Goal: Information Seeking & Learning: Learn about a topic

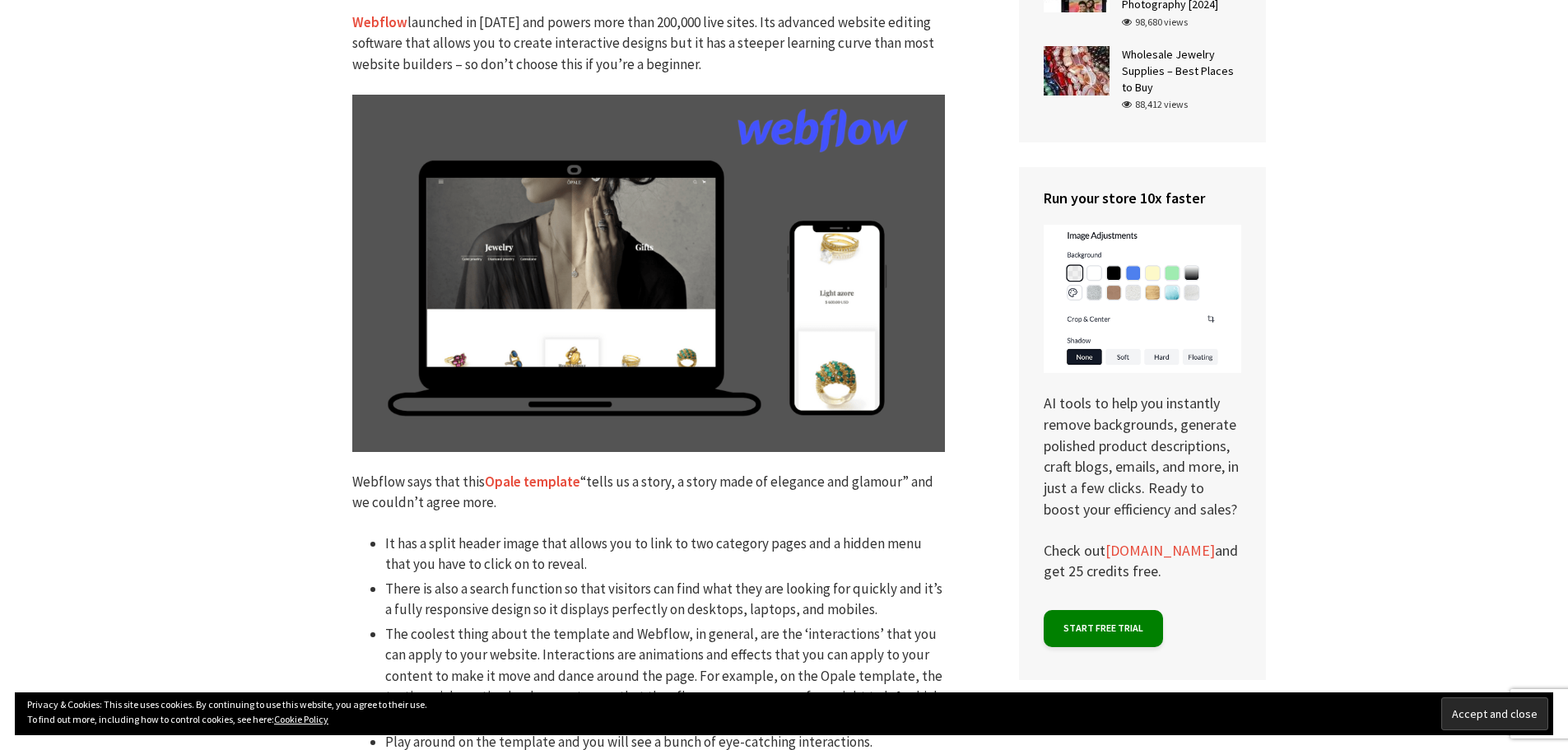
scroll to position [5186, 0]
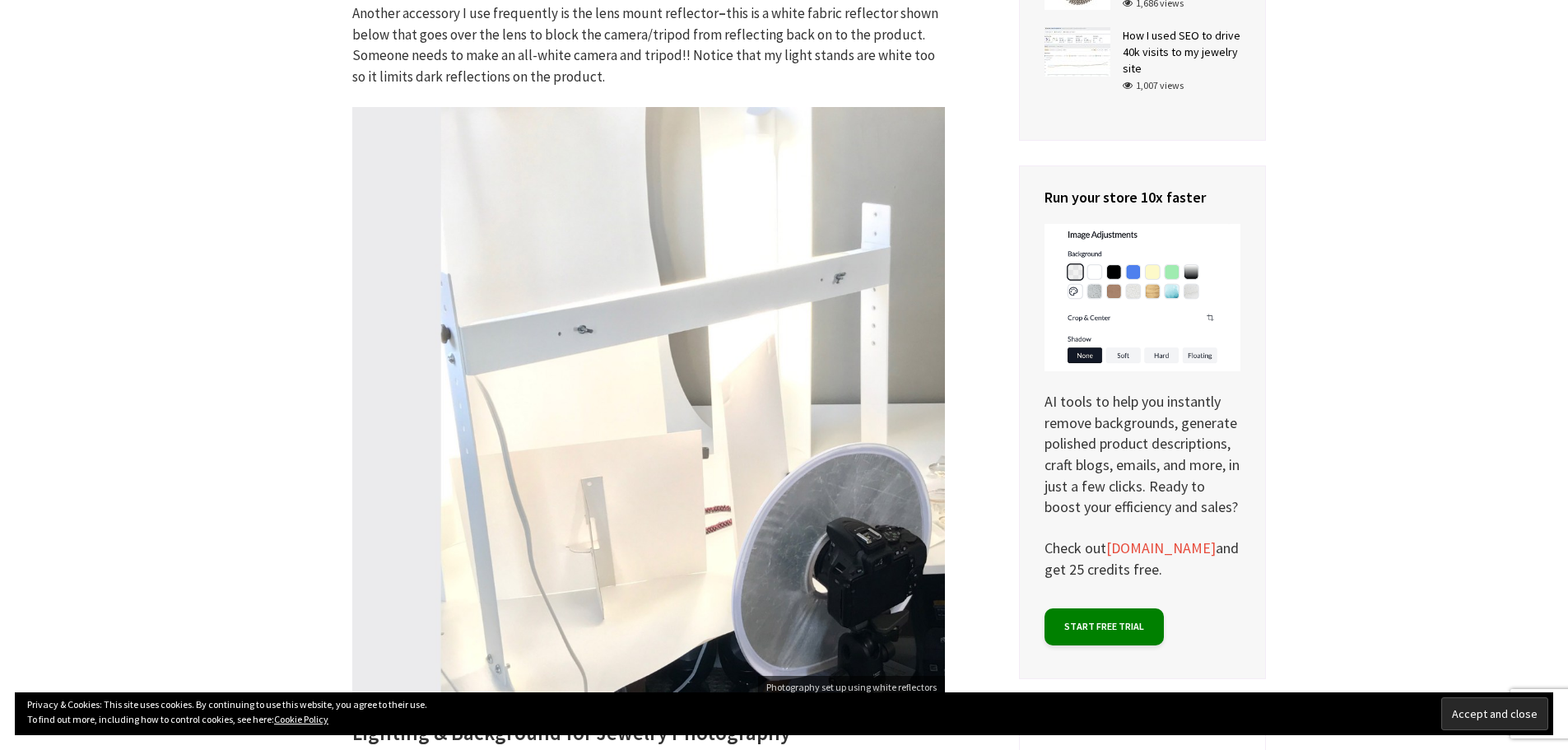
scroll to position [3361, 0]
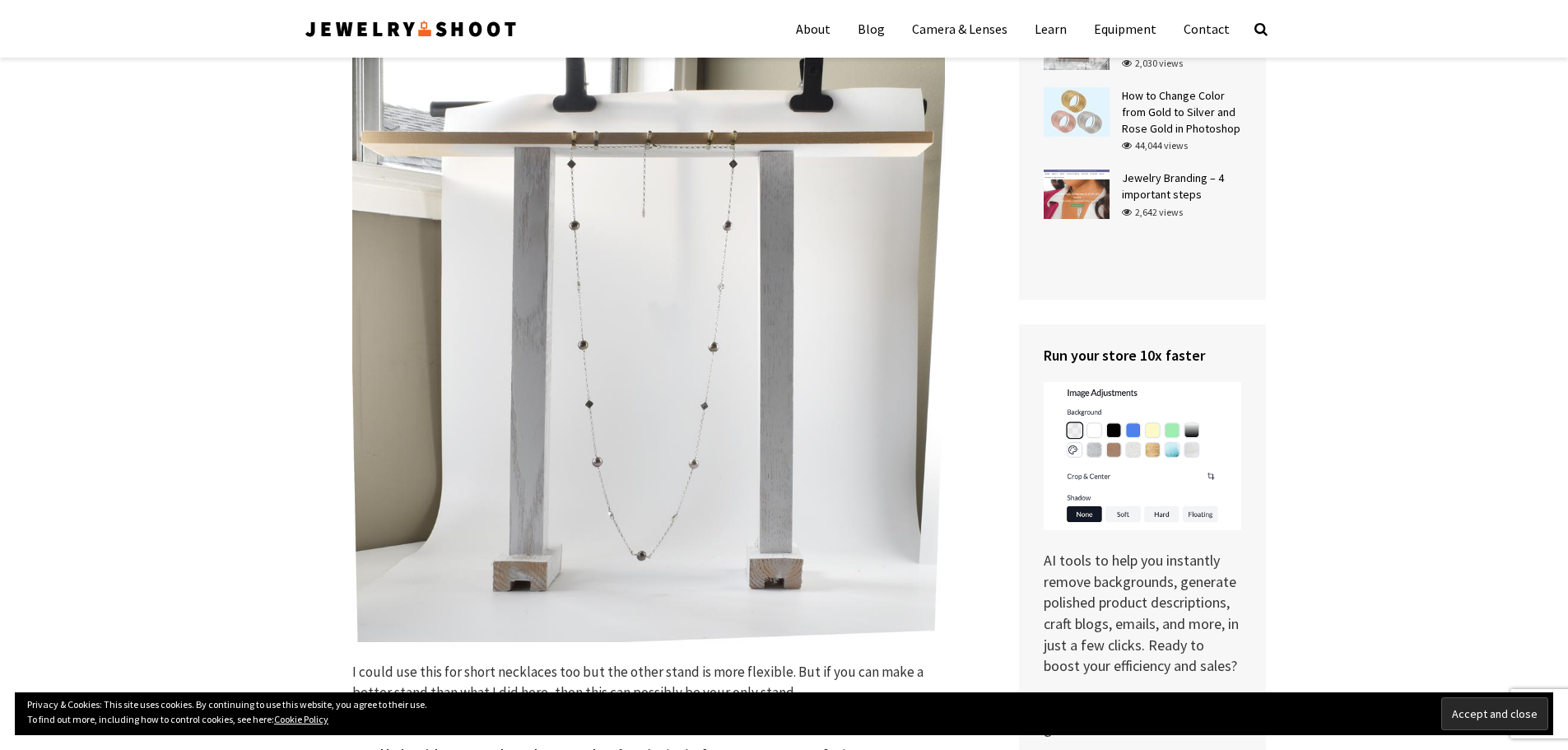
scroll to position [1482, 0]
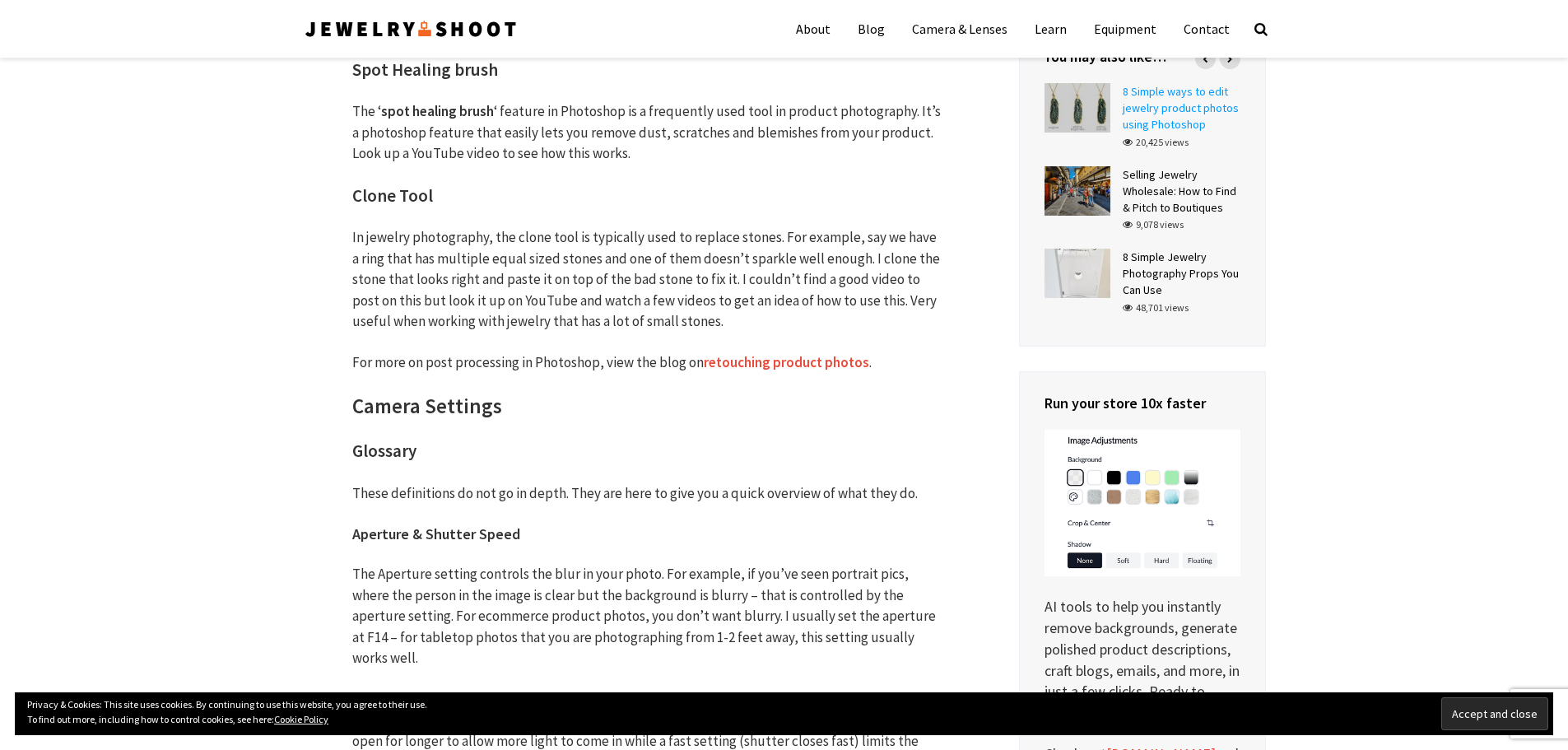
scroll to position [5787, 0]
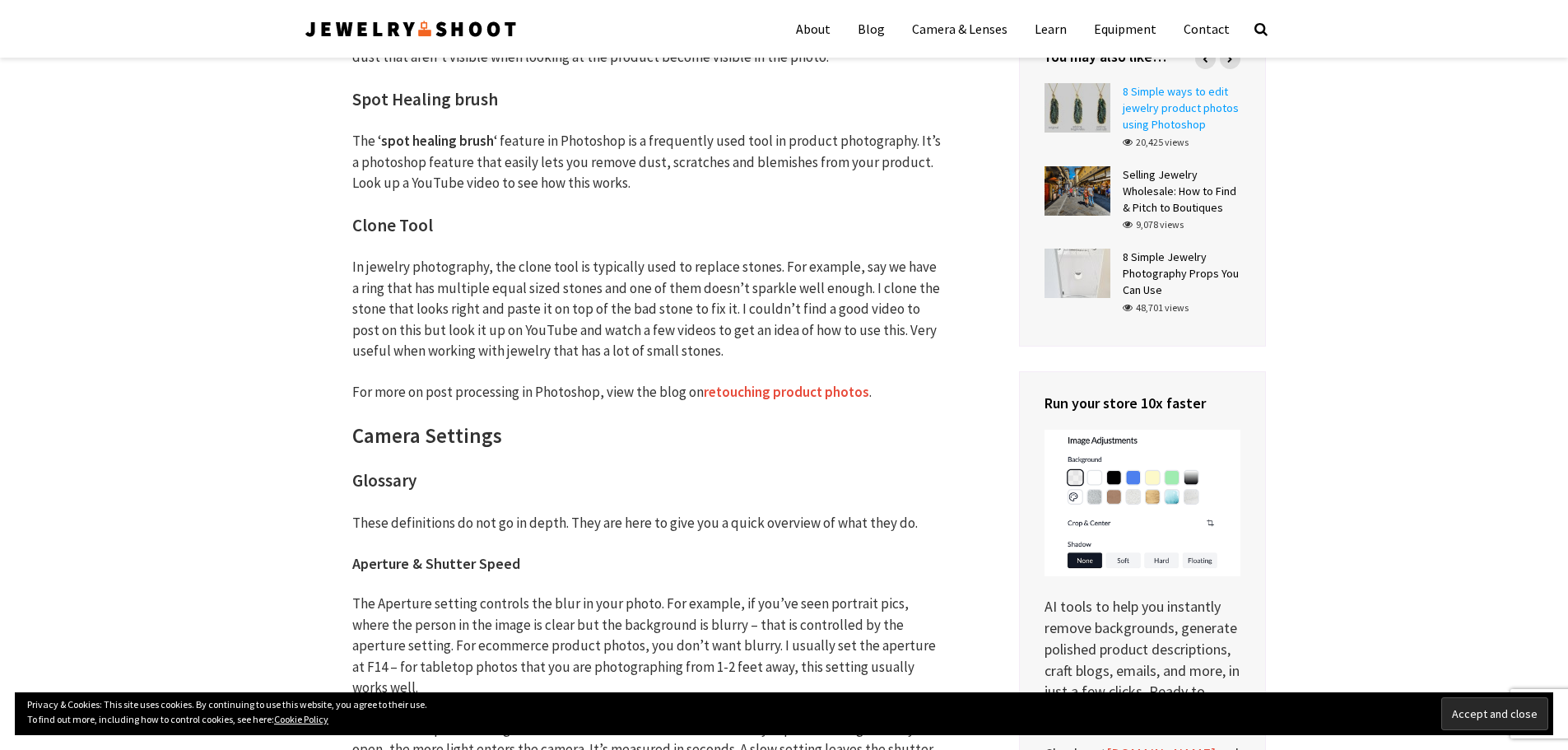
click at [1180, 109] on link "8 Simple ways to edit jewelry product photos using Photoshop" at bounding box center [1180, 108] width 116 height 48
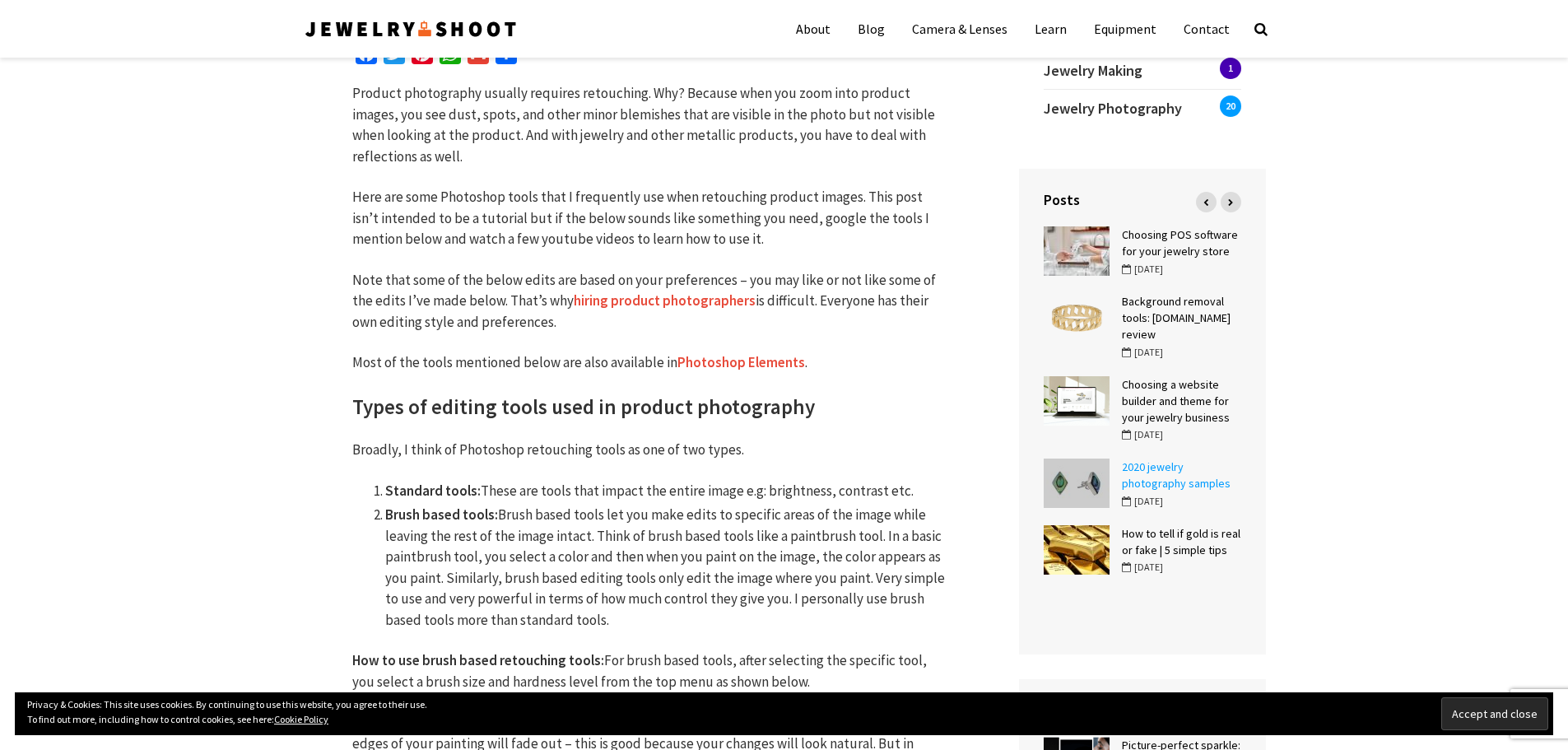
scroll to position [412, 0]
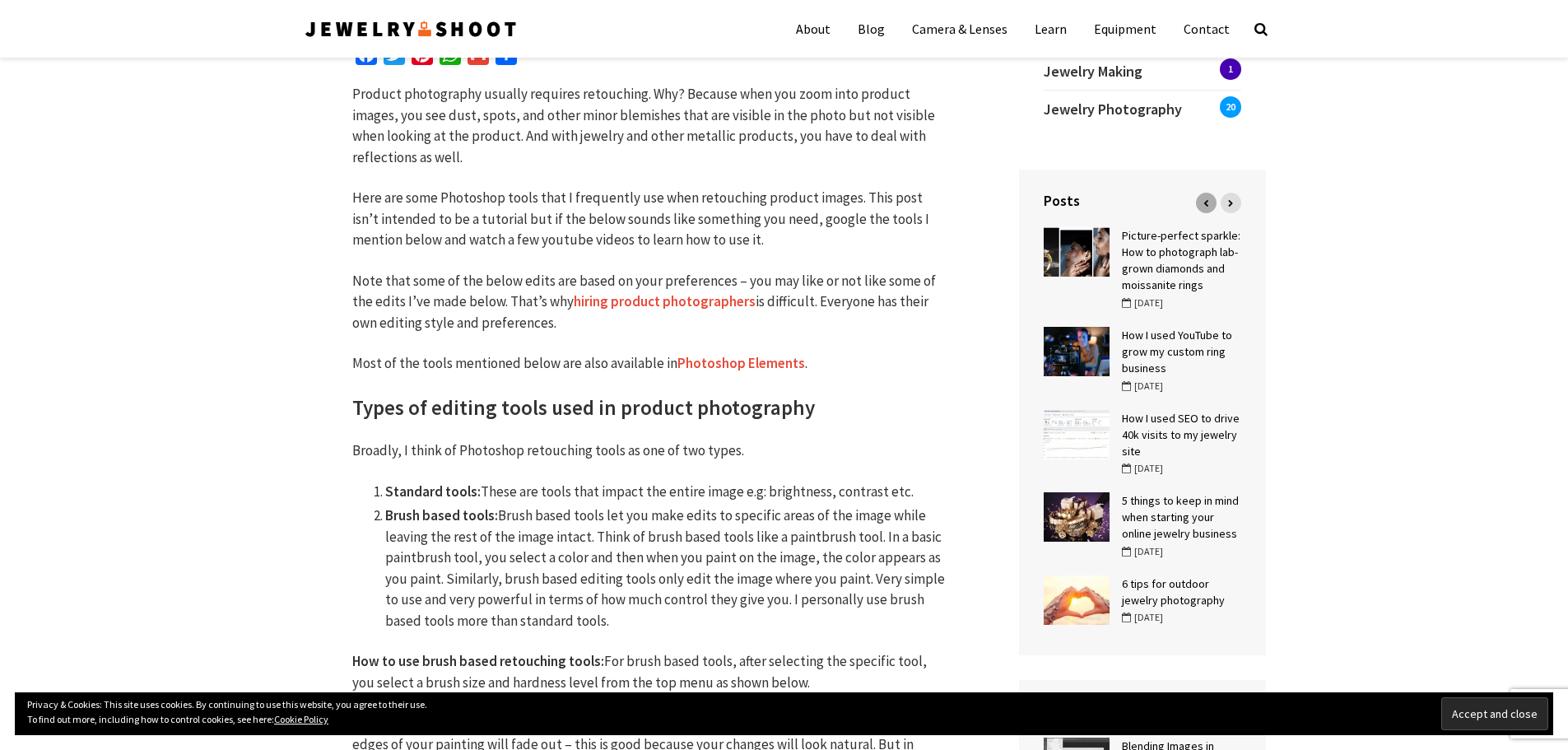
click at [1209, 194] on div at bounding box center [1206, 202] width 20 height 20
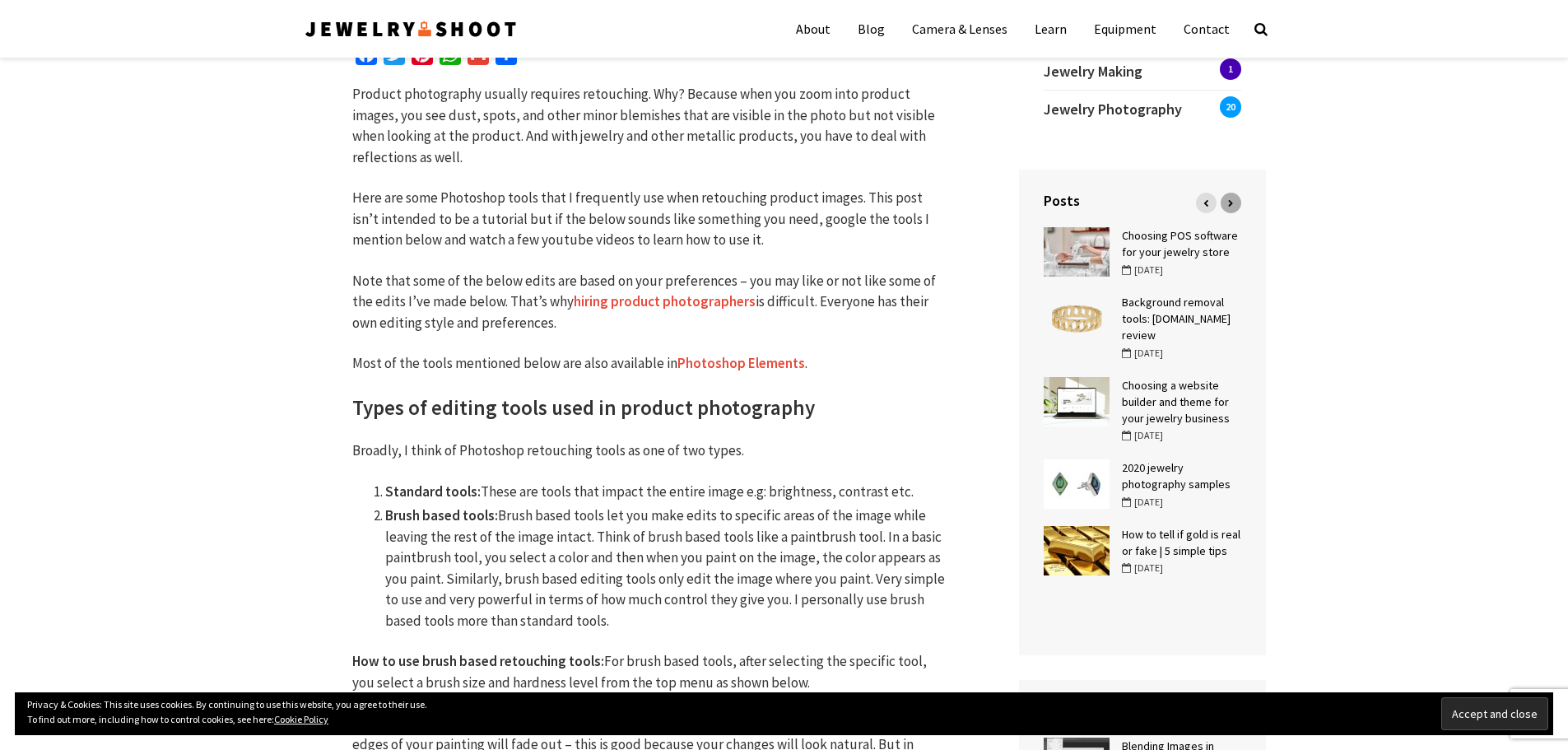
click at [1234, 203] on div at bounding box center [1230, 202] width 20 height 20
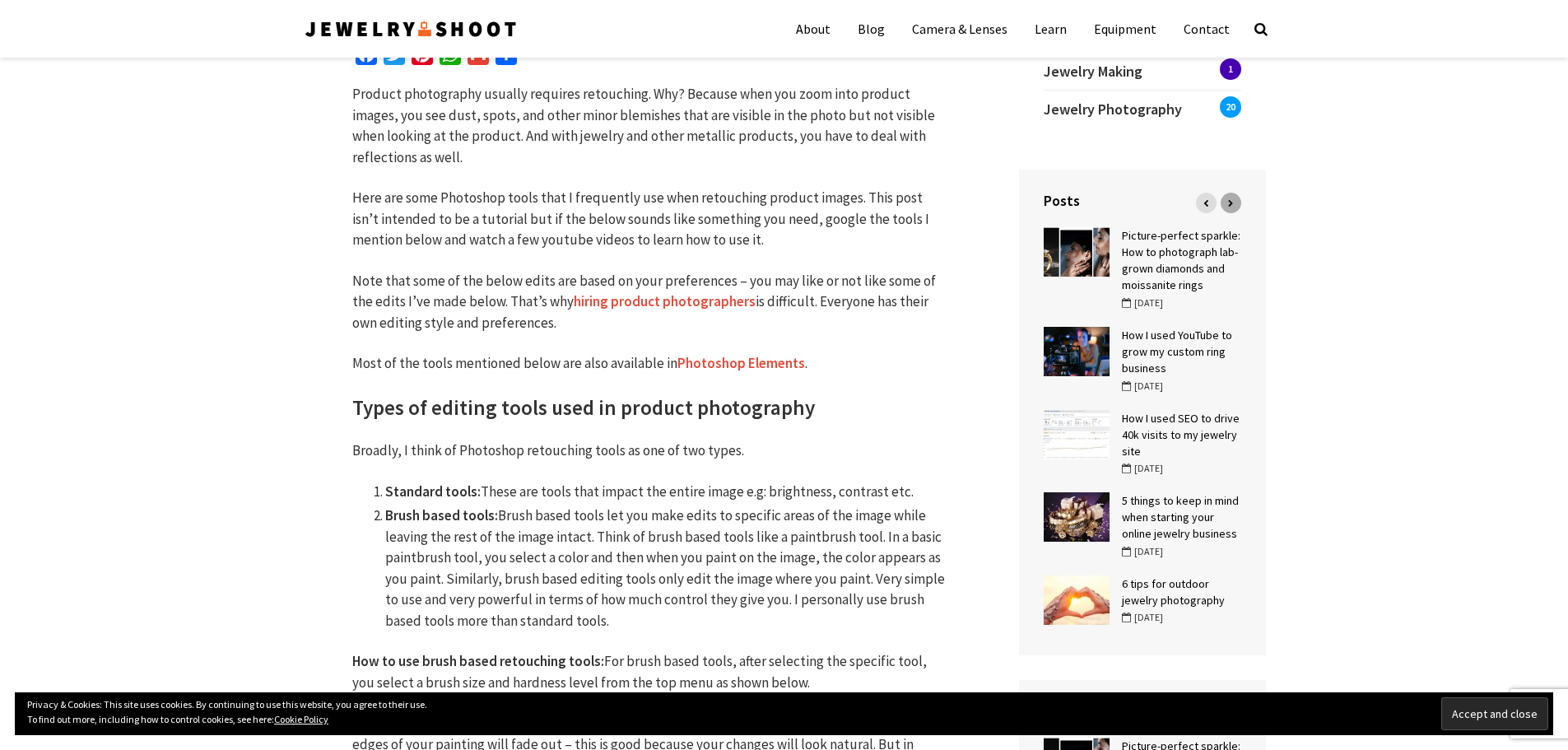
click at [1234, 203] on div at bounding box center [1230, 202] width 20 height 20
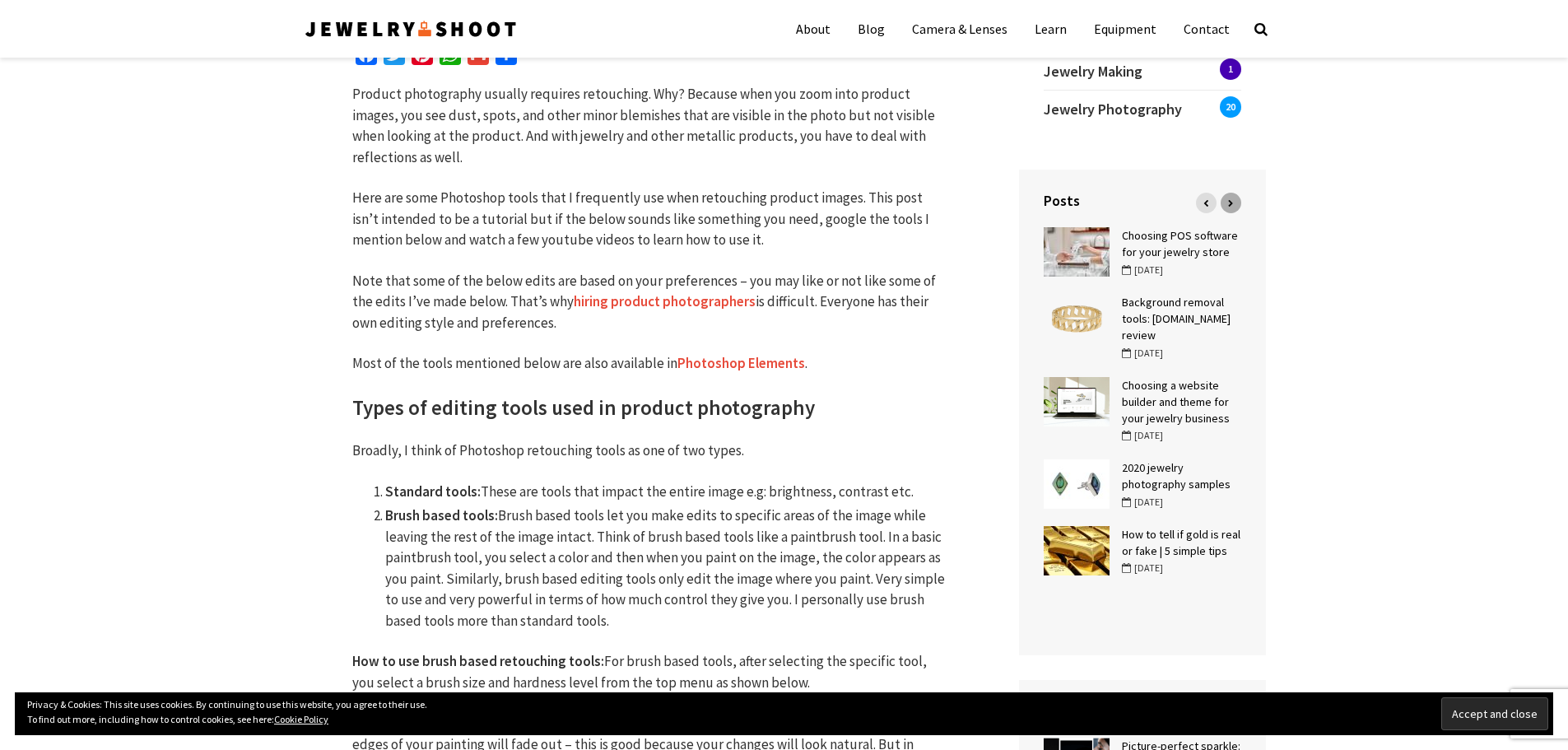
click at [1229, 198] on div at bounding box center [1230, 202] width 20 height 20
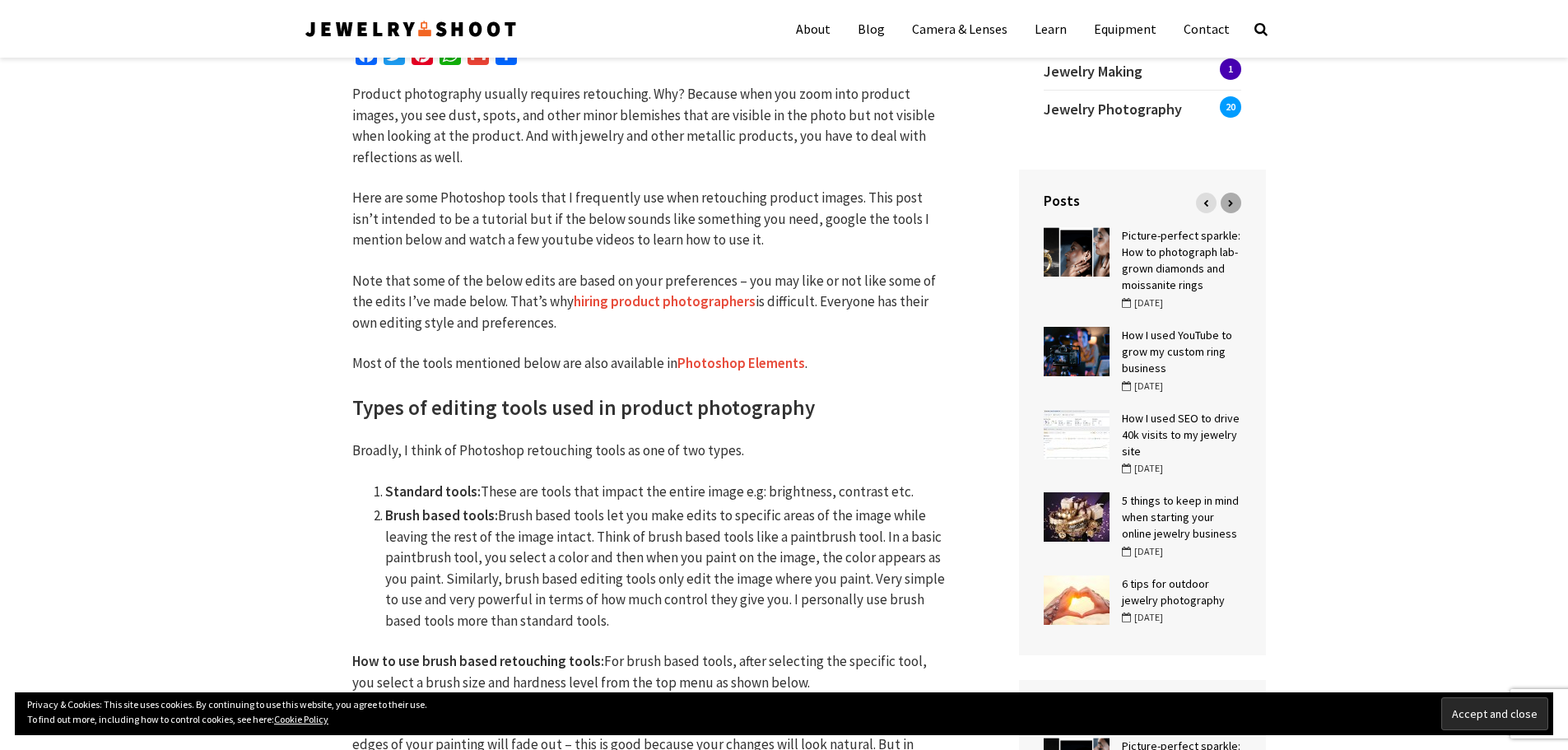
click at [1229, 198] on div at bounding box center [1230, 202] width 20 height 20
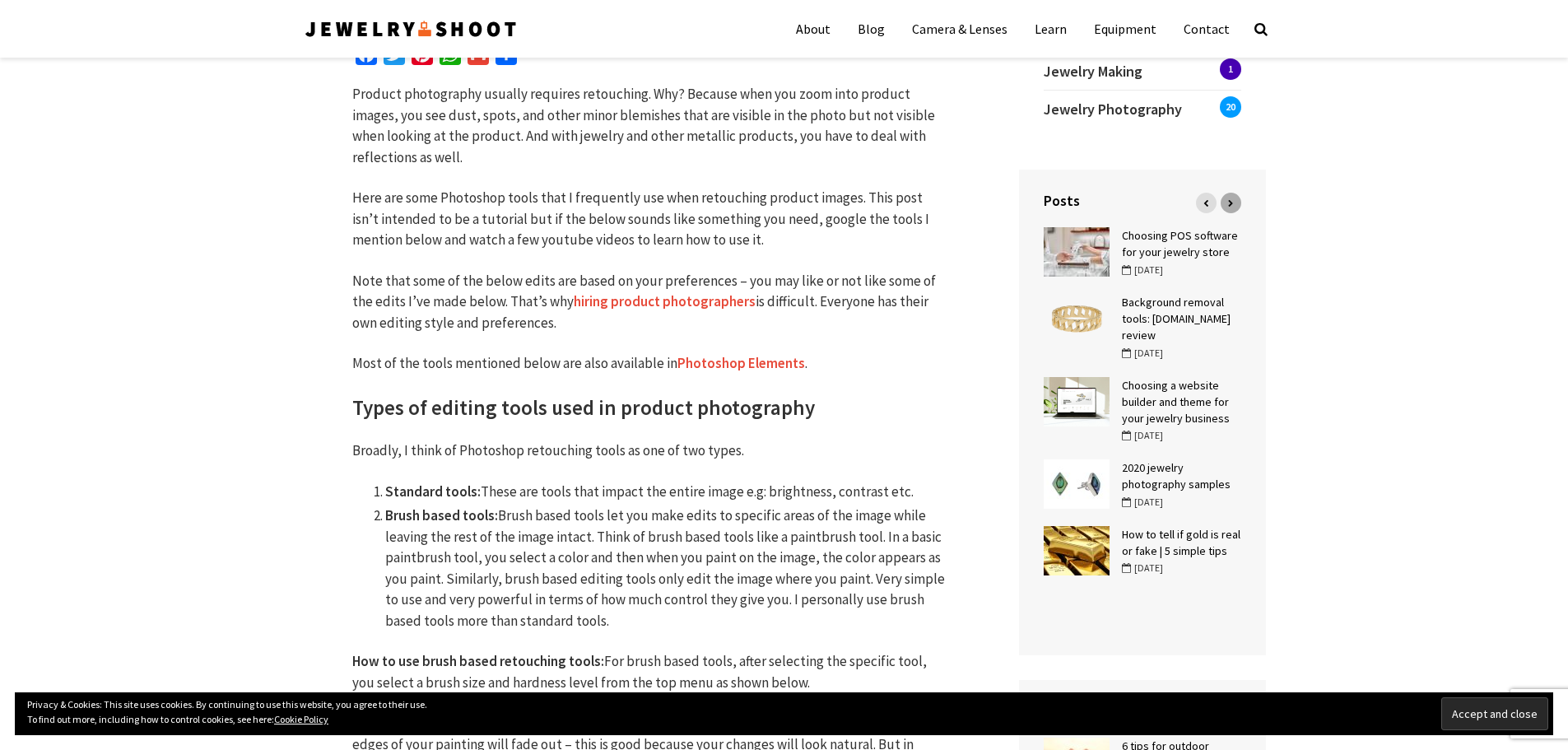
click at [1229, 198] on div at bounding box center [1230, 202] width 20 height 20
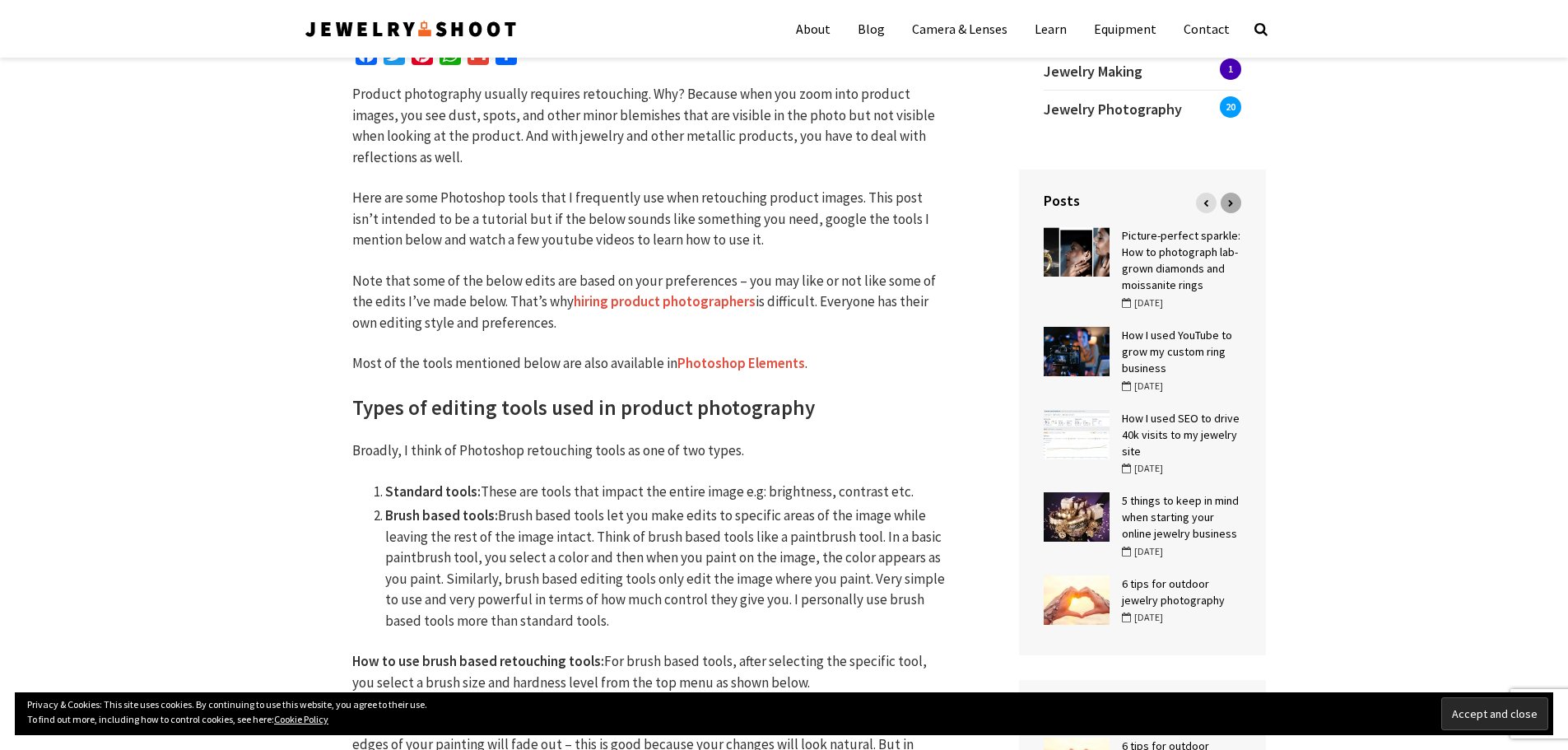
click at [1229, 198] on div at bounding box center [1230, 202] width 20 height 20
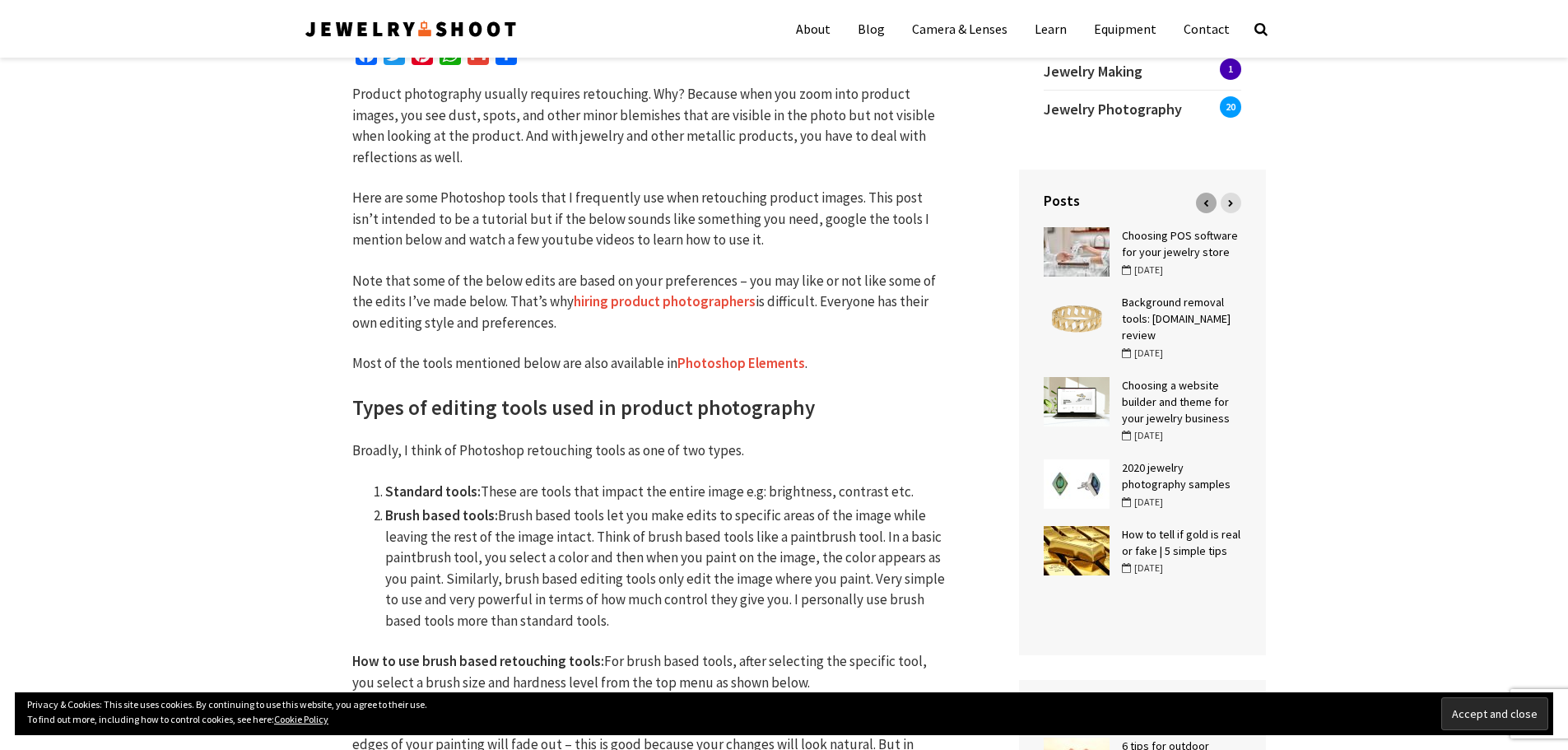
click at [1204, 205] on icon at bounding box center [1205, 203] width 5 height 8
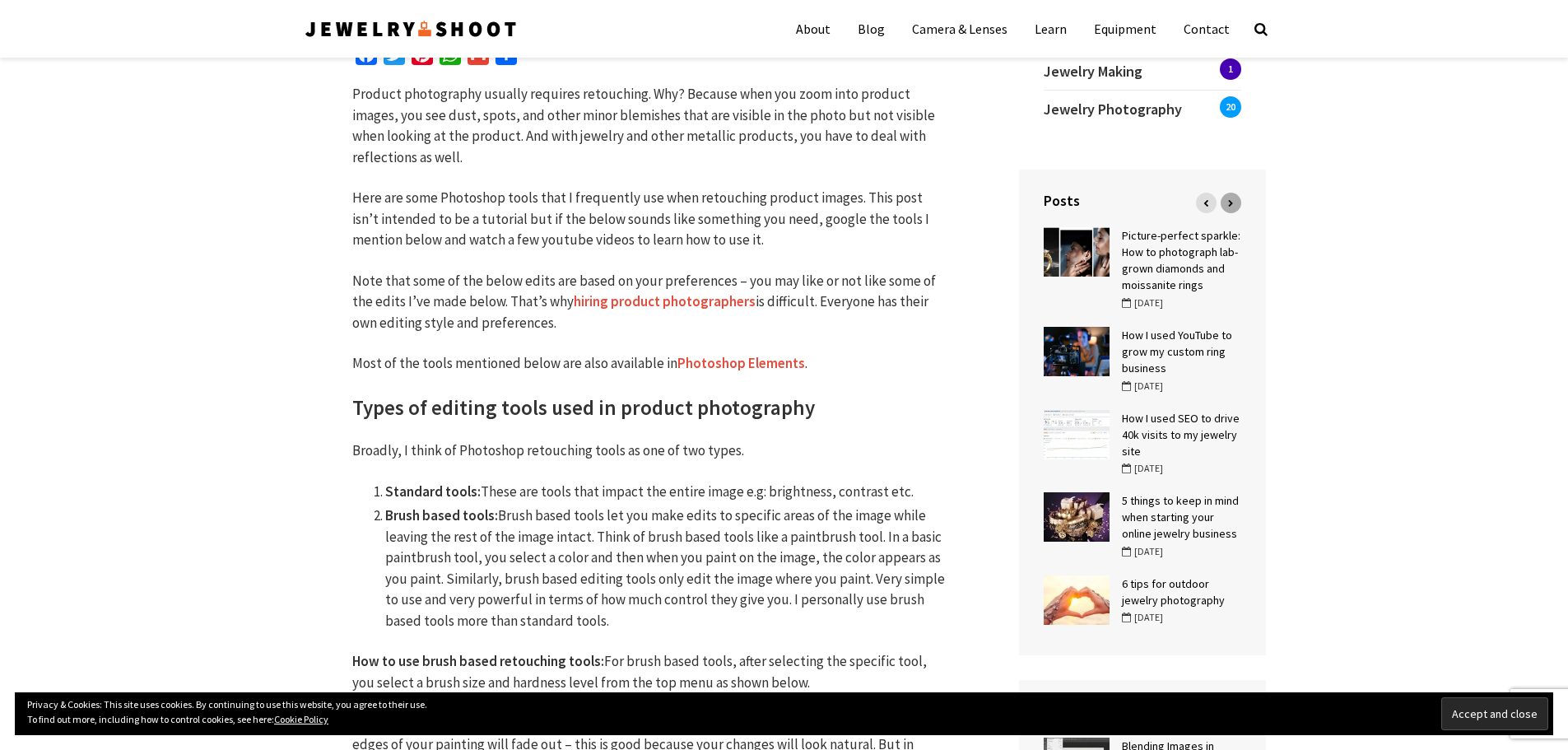
click at [1232, 198] on div at bounding box center [1230, 202] width 20 height 20
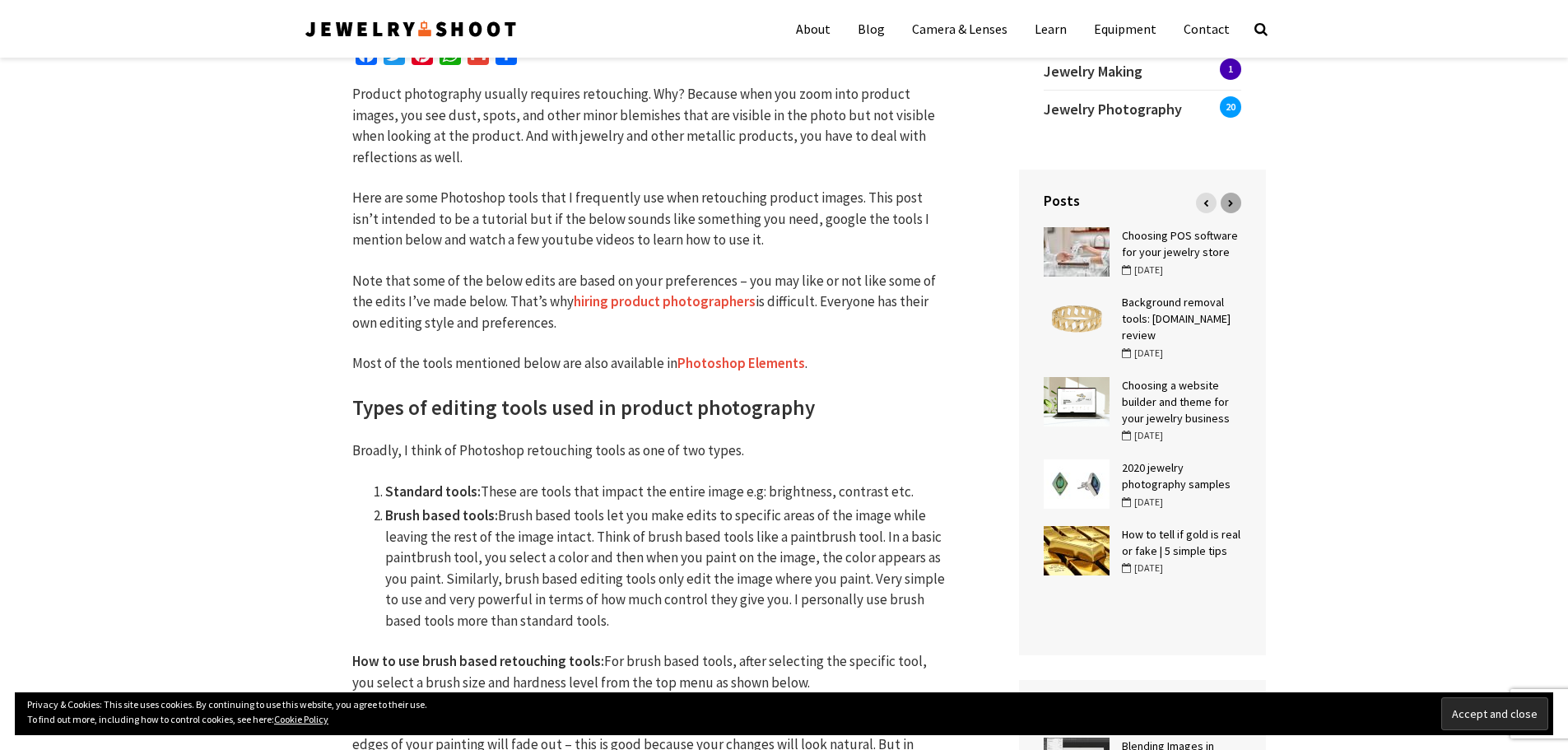
click at [1232, 198] on div at bounding box center [1230, 202] width 20 height 20
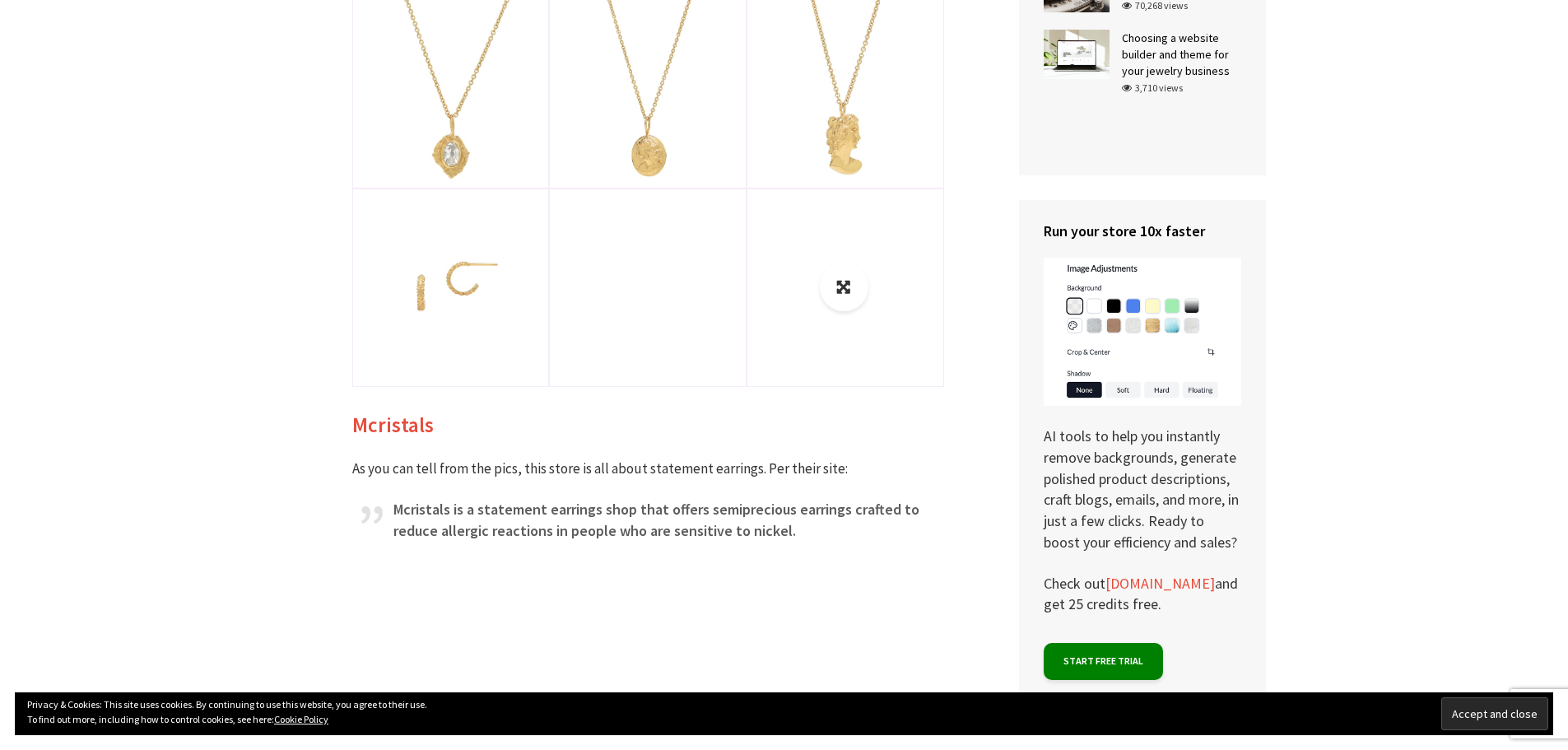
scroll to position [2057, 0]
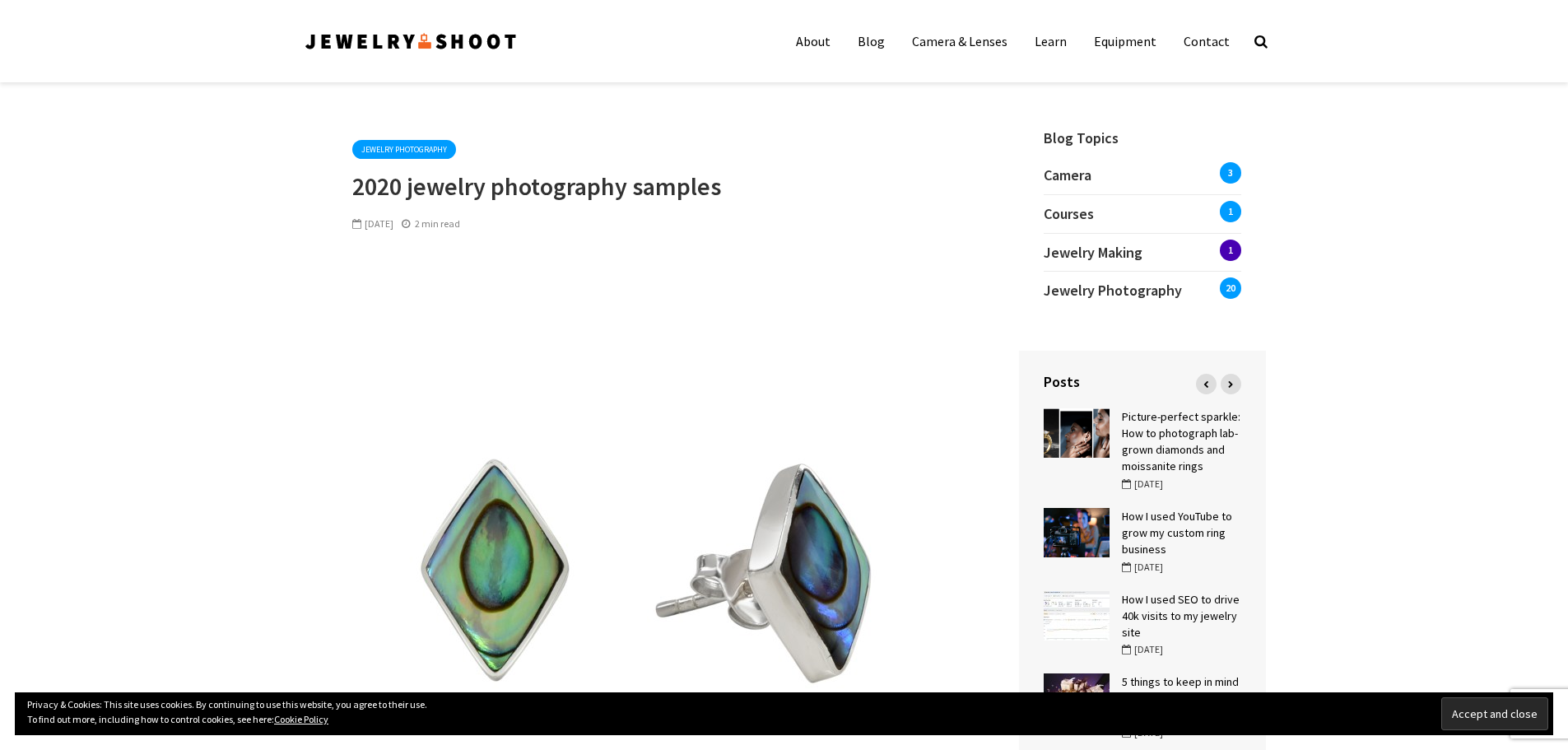
scroll to position [494, 0]
